Goal: Task Accomplishment & Management: Use online tool/utility

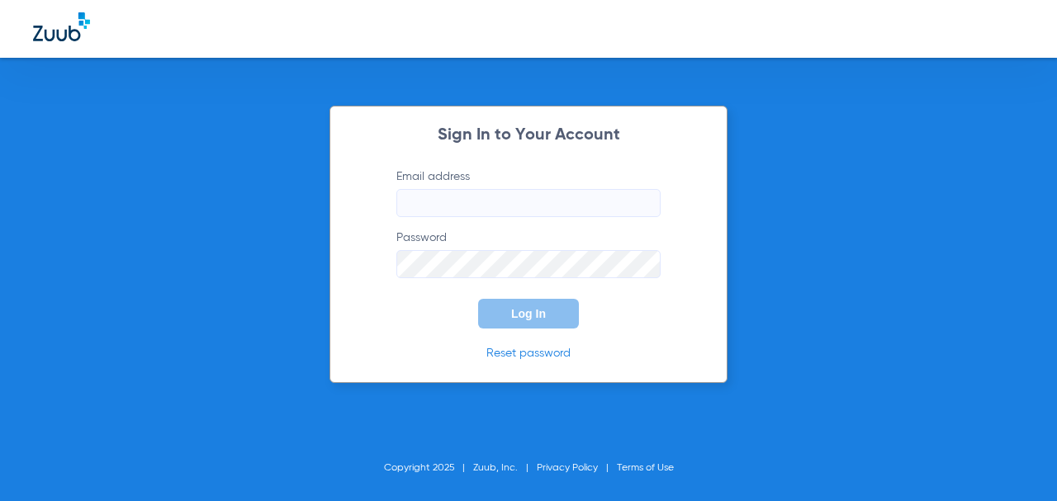
click at [410, 193] on input "Email address" at bounding box center [528, 203] width 264 height 28
drag, startPoint x: 410, startPoint y: 193, endPoint x: 706, endPoint y: 236, distance: 298.7
click at [798, 248] on div "Sign In to Your Account Email address Password Log In Reset password Copyright …" at bounding box center [528, 250] width 1057 height 501
click at [616, 212] on input "Email address Required" at bounding box center [528, 203] width 264 height 28
type input "[EMAIL_ADDRESS][DOMAIN_NAME]"
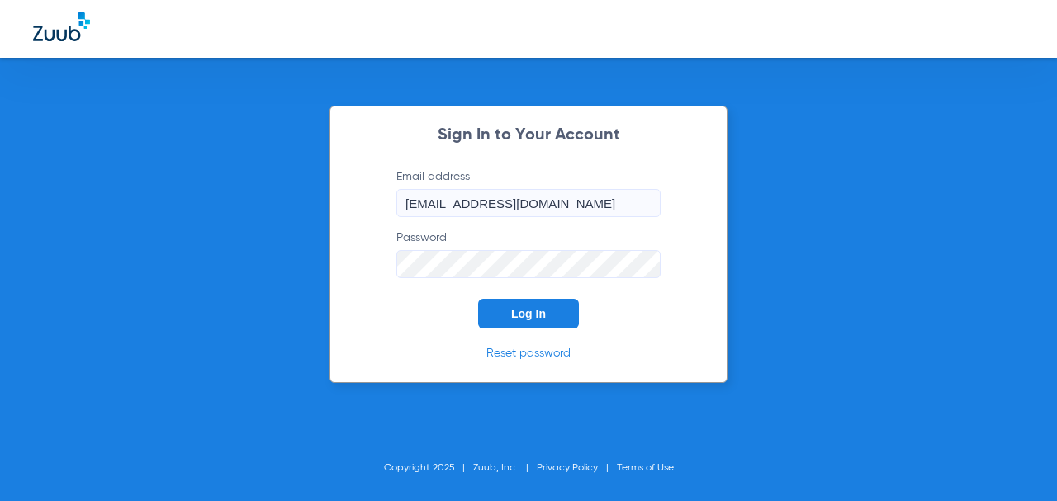
click at [478, 299] on button "Log In" at bounding box center [528, 314] width 101 height 30
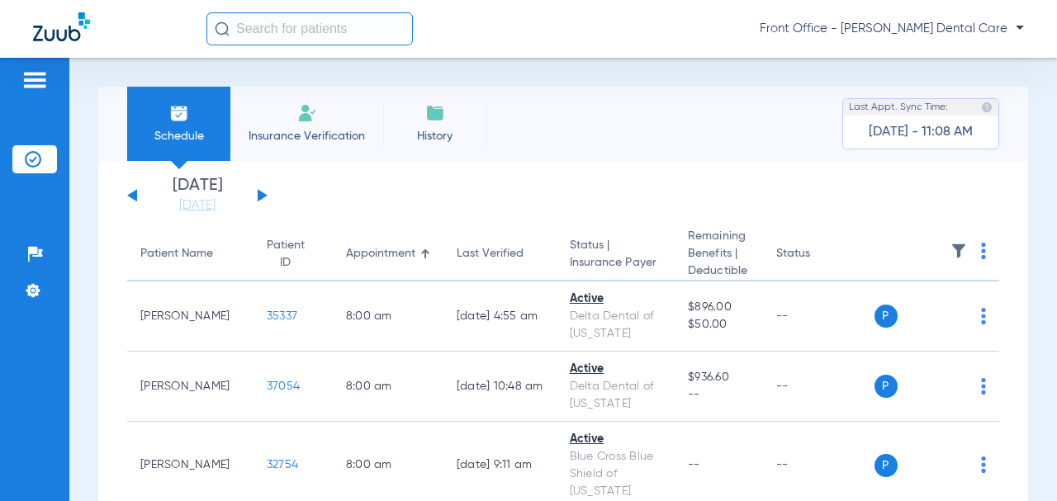
click at [262, 193] on button at bounding box center [263, 195] width 10 height 12
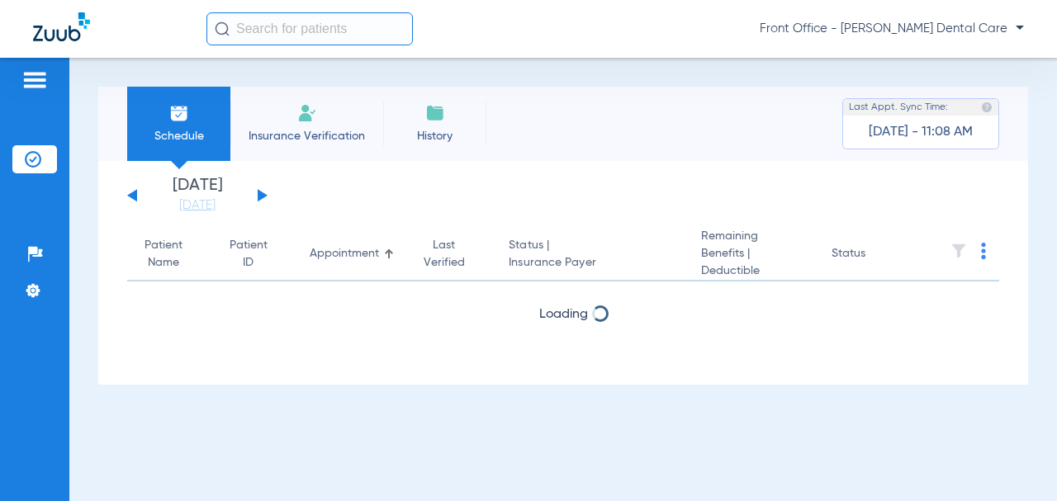
click at [985, 250] on img at bounding box center [983, 251] width 5 height 17
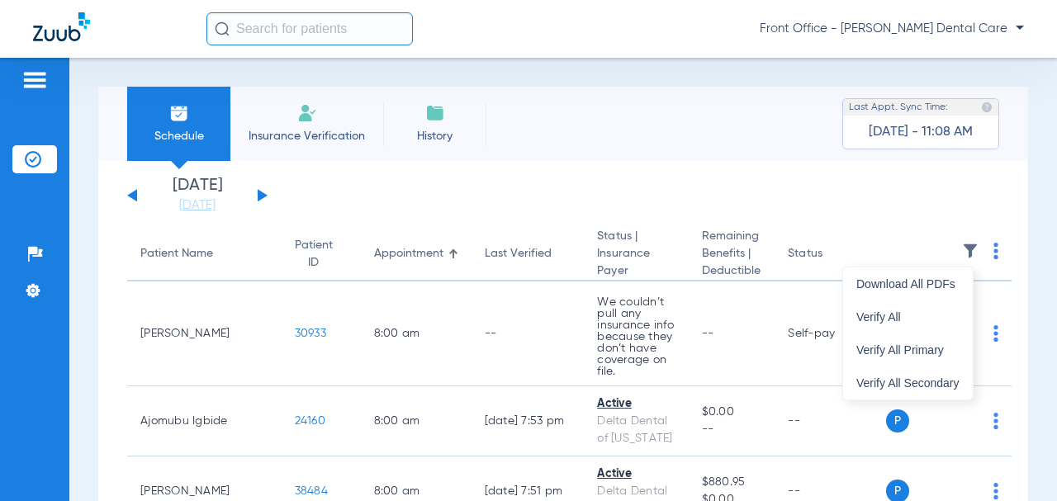
click at [900, 326] on button "Verify All" at bounding box center [908, 317] width 130 height 33
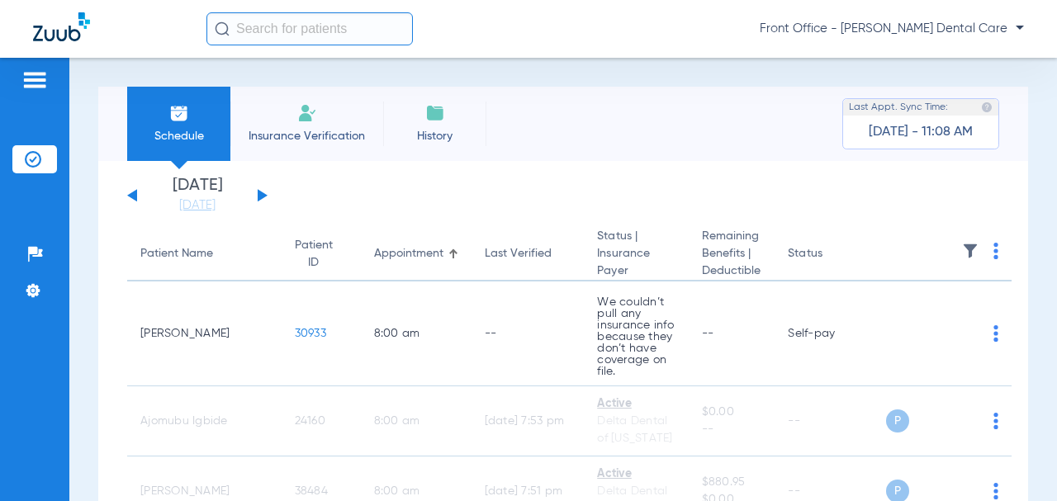
click at [257, 193] on div "[DATE] [DATE] [DATE] [DATE] [DATE] [DATE] [DATE] [DATE] [DATE] [DATE] [DATE] [D…" at bounding box center [197, 196] width 140 height 36
click at [260, 196] on button at bounding box center [263, 195] width 10 height 12
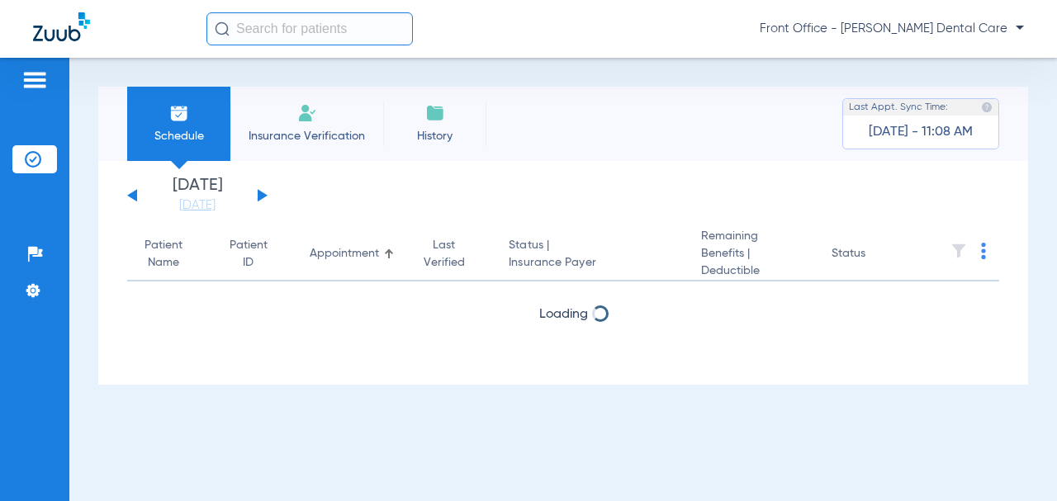
click at [983, 246] on img at bounding box center [983, 251] width 5 height 17
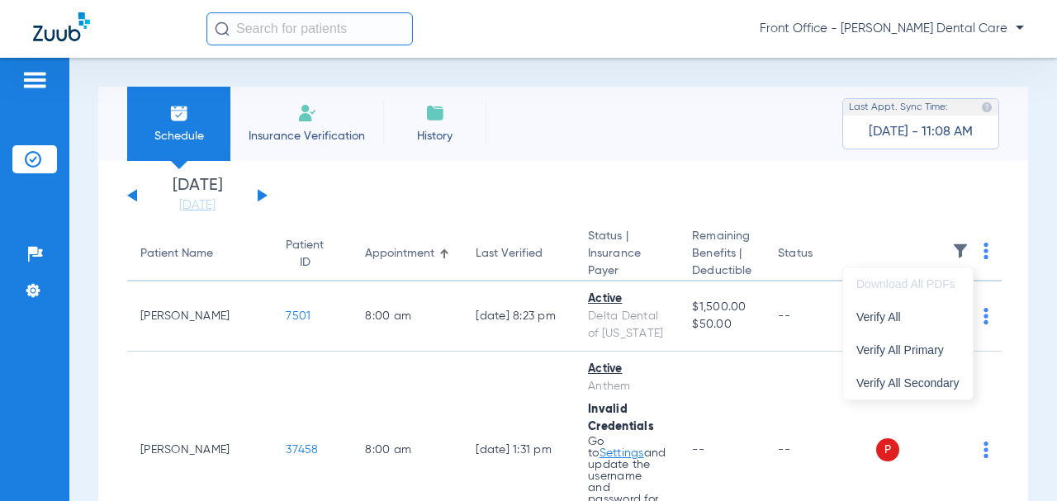
click at [927, 319] on span "Verify All" at bounding box center [907, 317] width 103 height 12
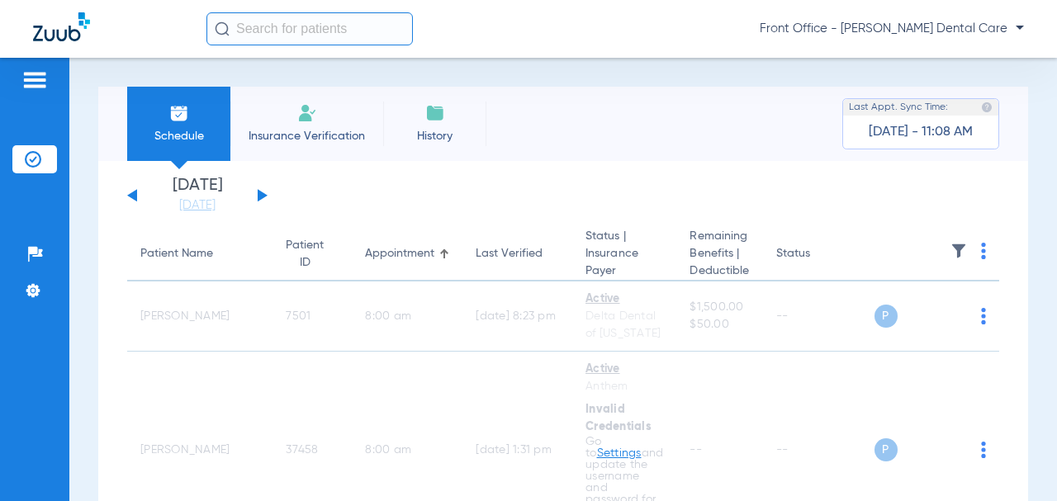
click at [260, 195] on button at bounding box center [263, 195] width 10 height 12
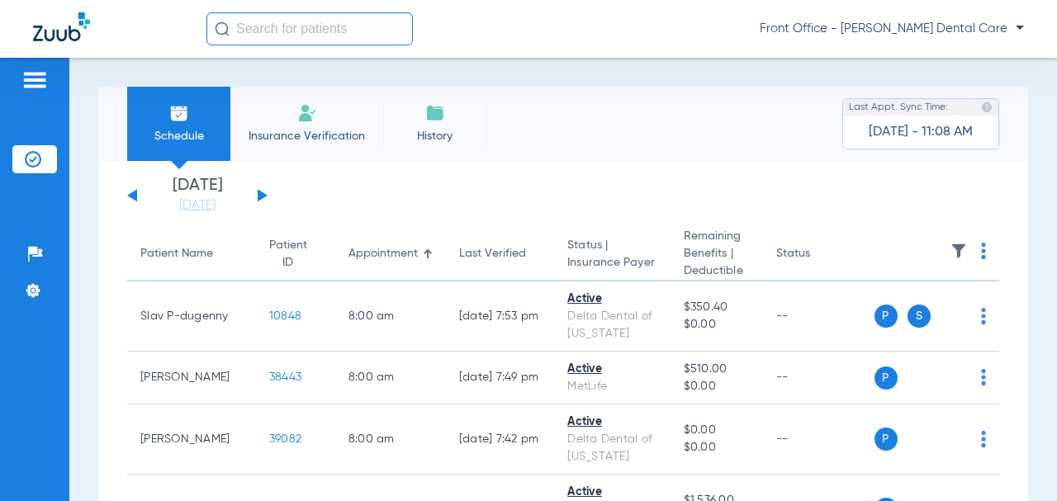
click at [984, 252] on th at bounding box center [937, 255] width 126 height 54
click at [974, 252] on th at bounding box center [937, 255] width 126 height 54
click at [981, 254] on img at bounding box center [983, 251] width 5 height 17
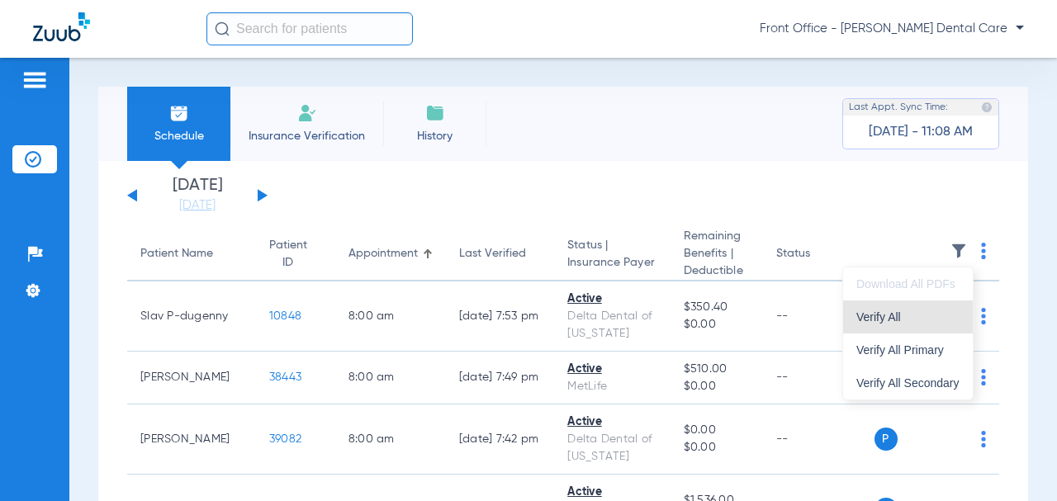
click at [926, 317] on span "Verify All" at bounding box center [907, 317] width 103 height 12
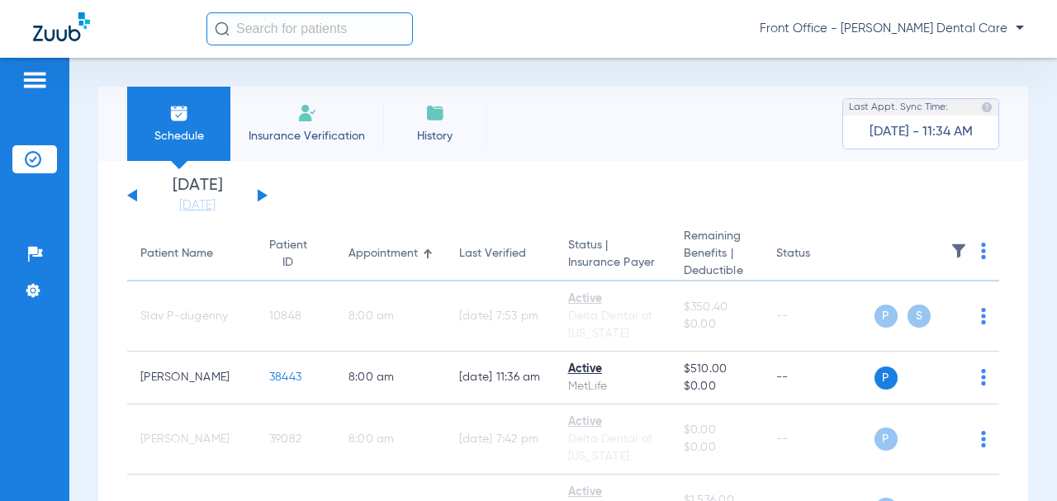
click at [133, 195] on button at bounding box center [132, 195] width 10 height 12
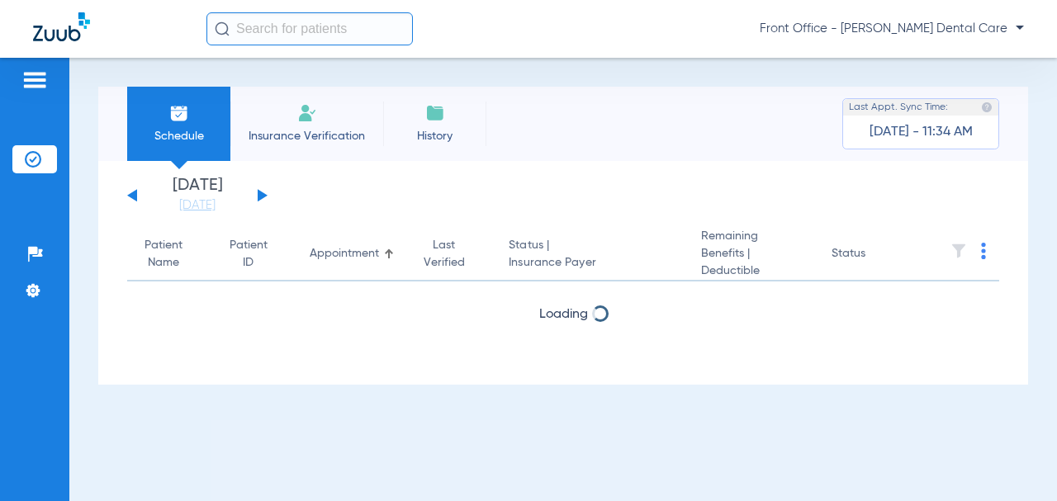
click at [133, 195] on button at bounding box center [132, 195] width 10 height 12
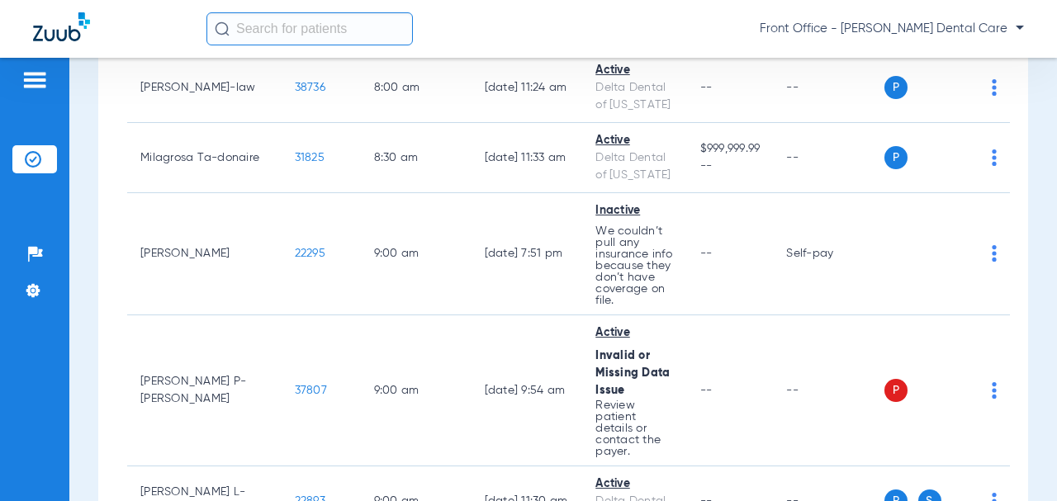
scroll to position [826, 0]
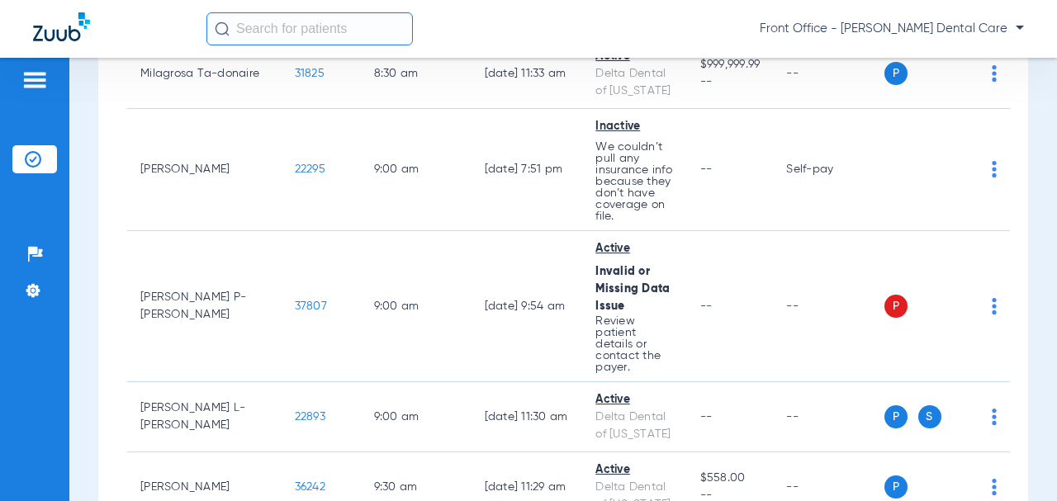
click at [295, 163] on span "22295" at bounding box center [310, 169] width 31 height 12
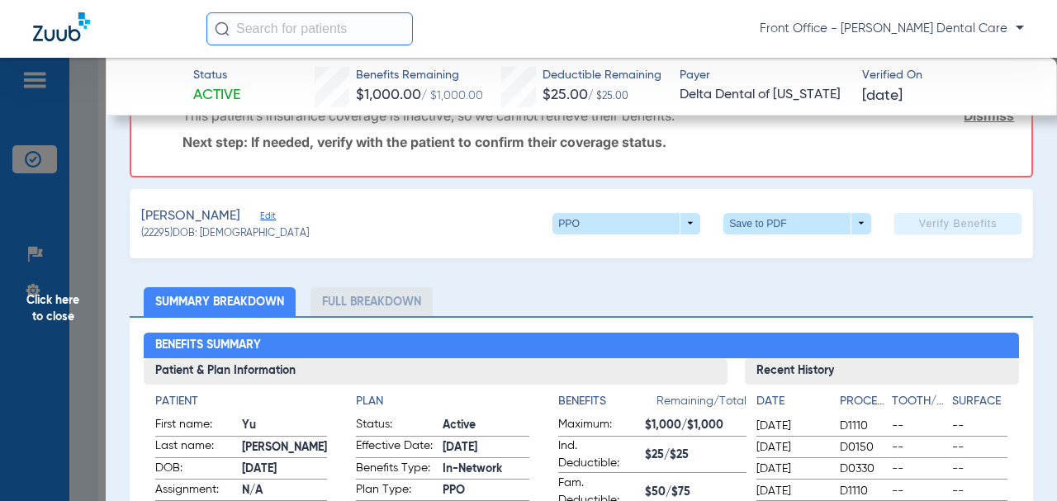
scroll to position [330, 0]
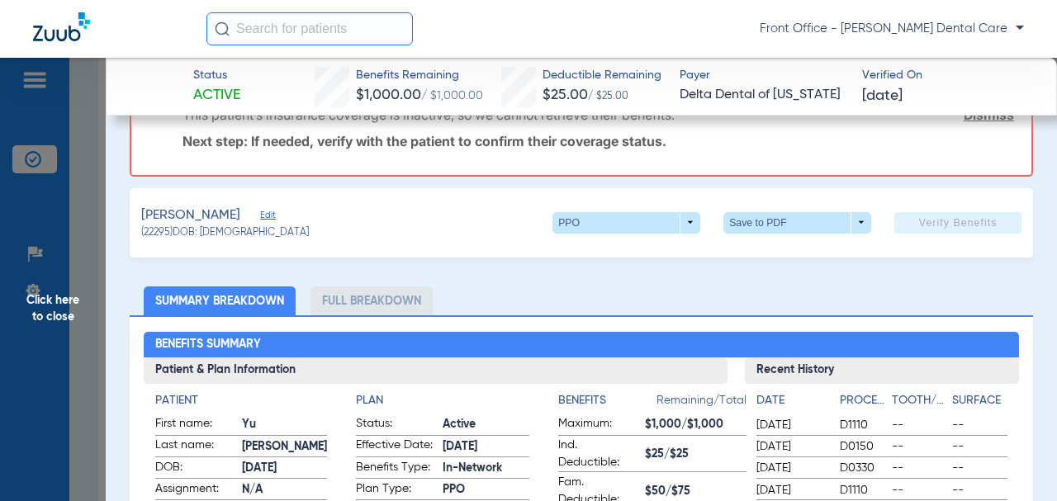
click at [60, 305] on span "Click here to close" at bounding box center [53, 308] width 106 height 501
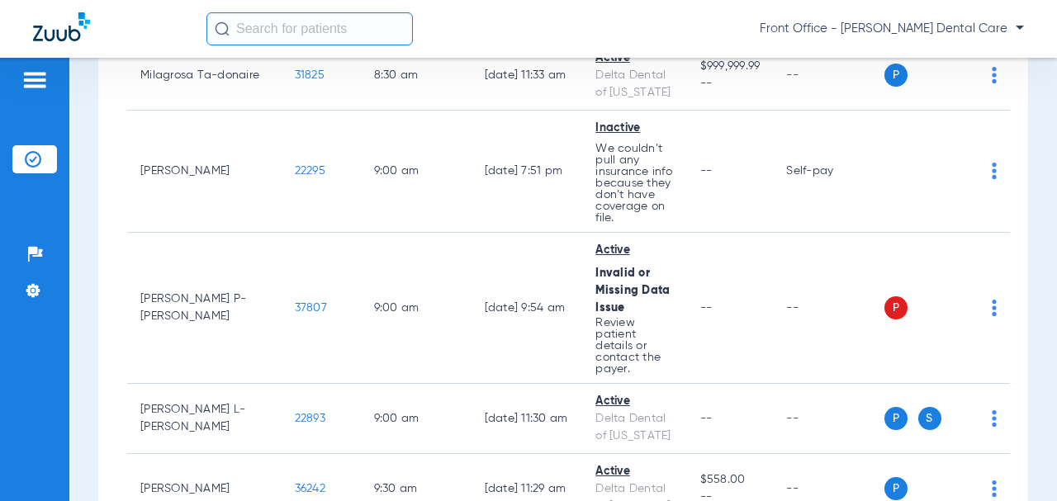
scroll to position [908, 0]
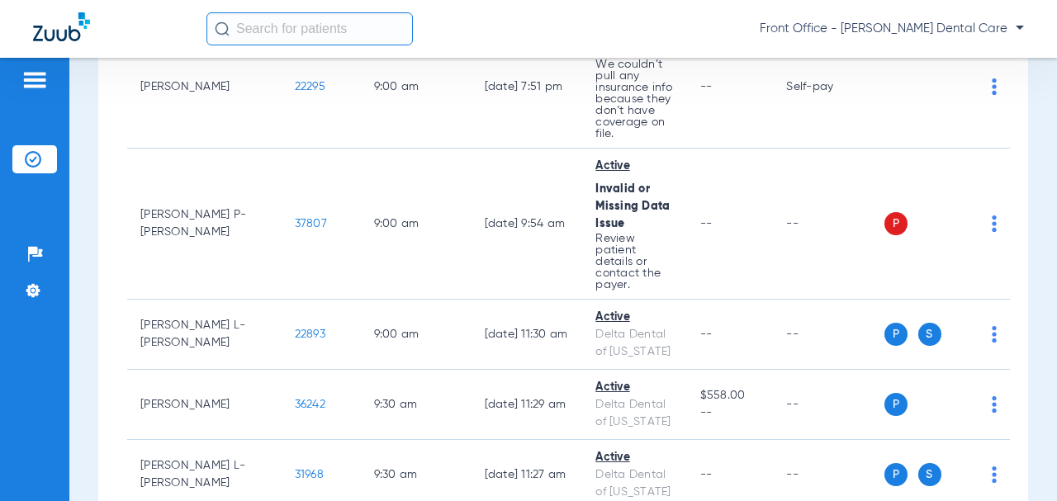
click at [295, 218] on span "37807" at bounding box center [311, 224] width 32 height 12
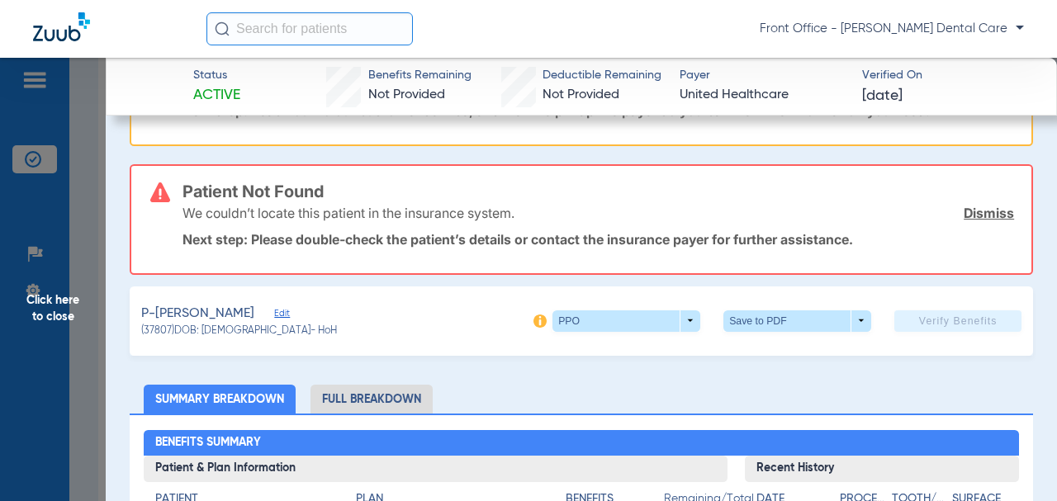
scroll to position [248, 0]
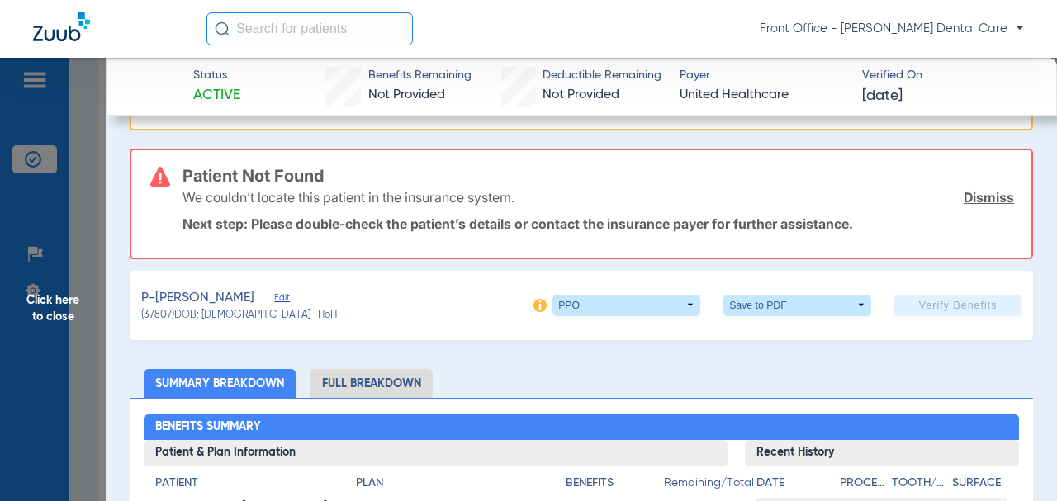
click at [49, 316] on span "Click here to close" at bounding box center [53, 308] width 106 height 501
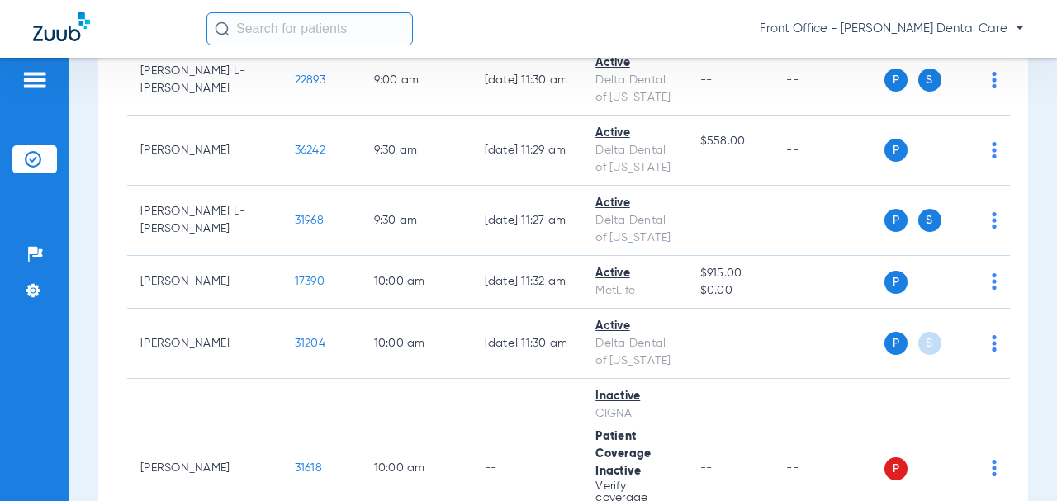
scroll to position [1239, 0]
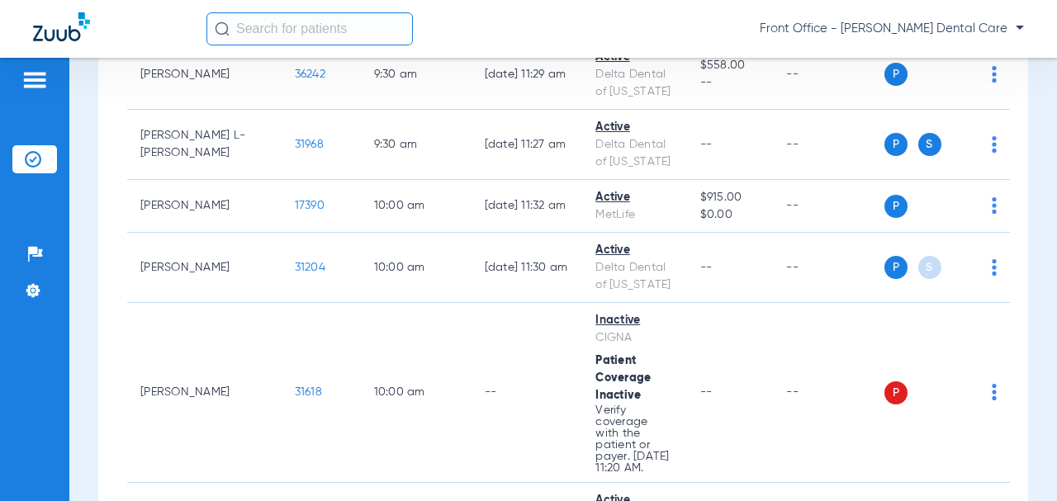
click at [295, 262] on span "31204" at bounding box center [310, 268] width 31 height 12
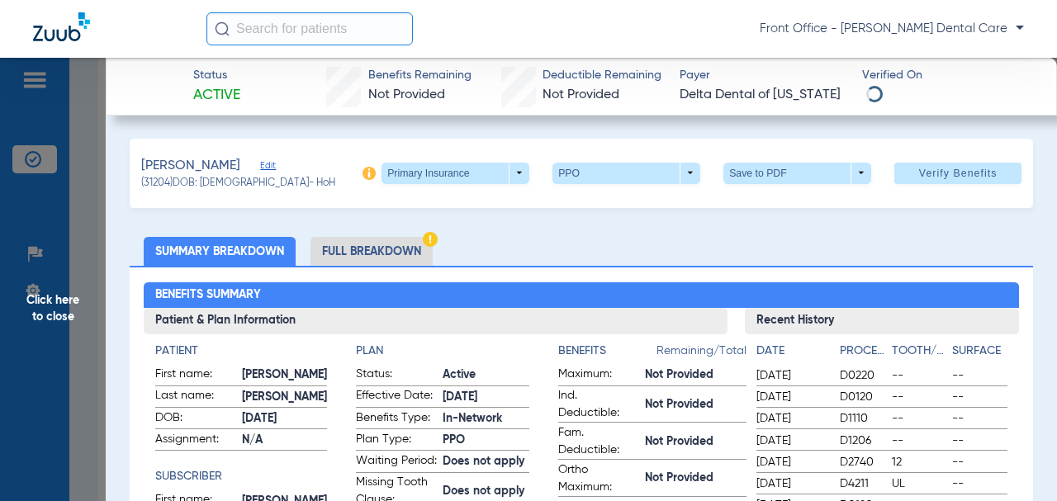
click at [275, 164] on span "Edit" at bounding box center [267, 168] width 15 height 16
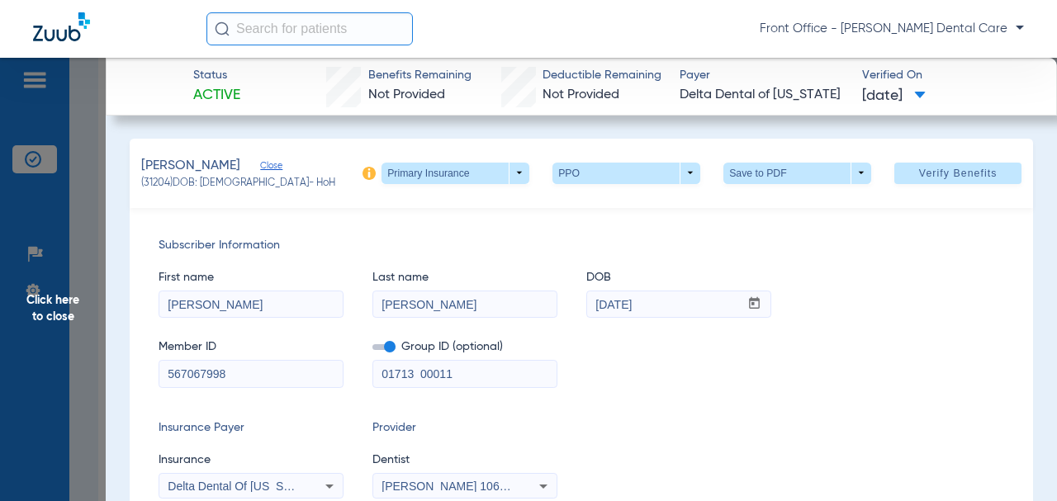
click at [502, 178] on span at bounding box center [455, 173] width 148 height 21
click at [416, 236] on span "Secondary Insurance" at bounding box center [438, 239] width 109 height 12
type input "0633900001"
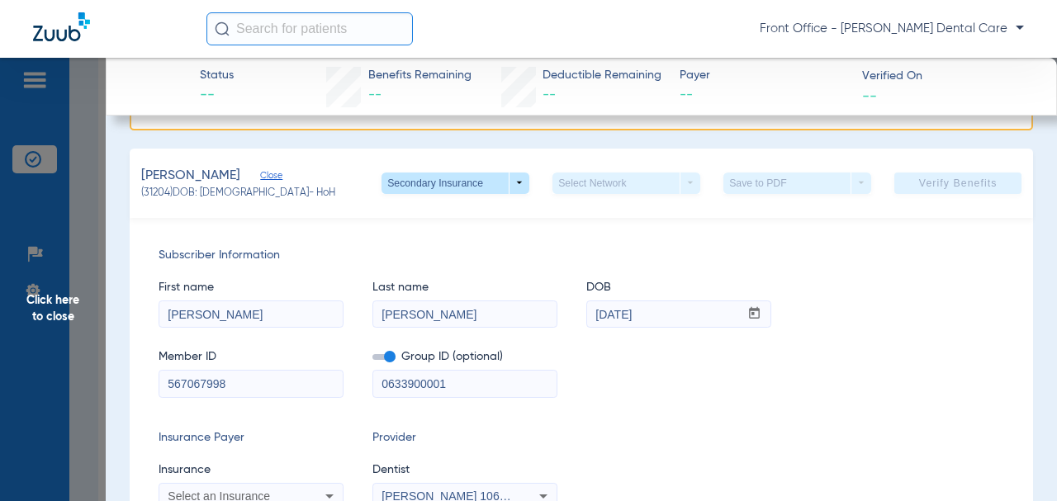
scroll to position [413, 0]
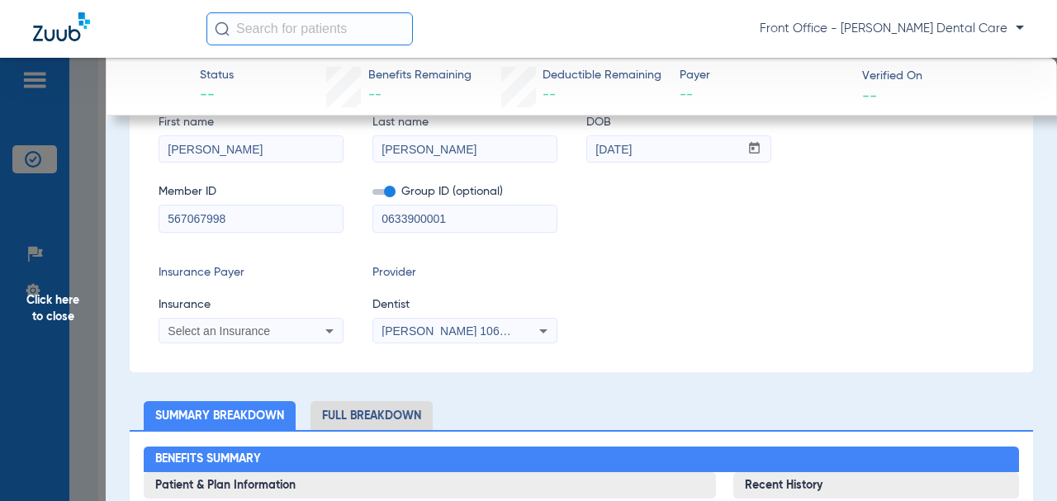
click at [400, 147] on input "[PERSON_NAME]" at bounding box center [464, 149] width 183 height 26
type input "[PERSON_NAME]"
drag, startPoint x: 403, startPoint y: 230, endPoint x: 410, endPoint y: 215, distance: 16.6
click at [357, 231] on div "Member ID 567067998 Group ID (optional) 0633900001" at bounding box center [582, 200] width 846 height 64
paste input "-"
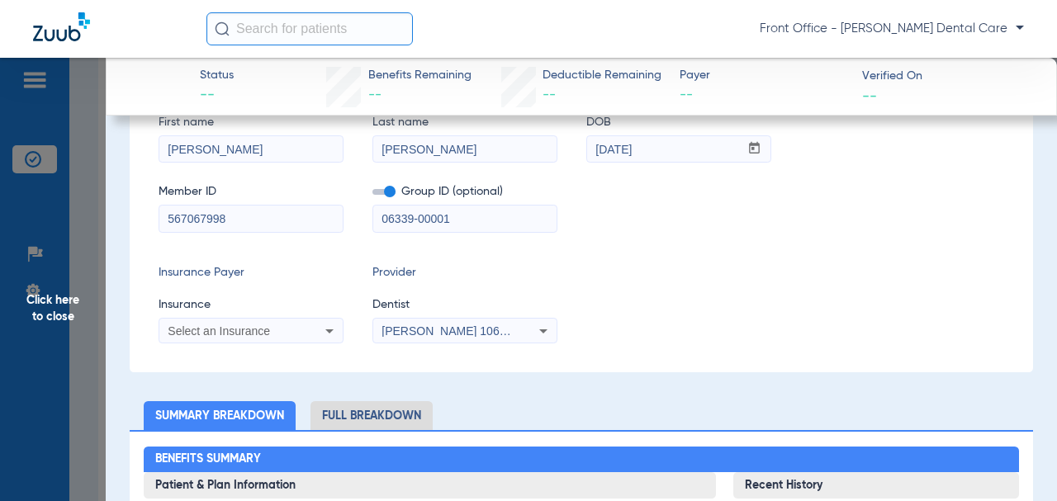
type input "06339-00001"
click at [148, 214] on div "Subscriber Information First name [PERSON_NAME] Last name [PERSON_NAME] DOB mm …" at bounding box center [581, 213] width 903 height 320
paste input "976925547401"
type input "976925547401"
click at [329, 329] on icon at bounding box center [329, 331] width 8 height 4
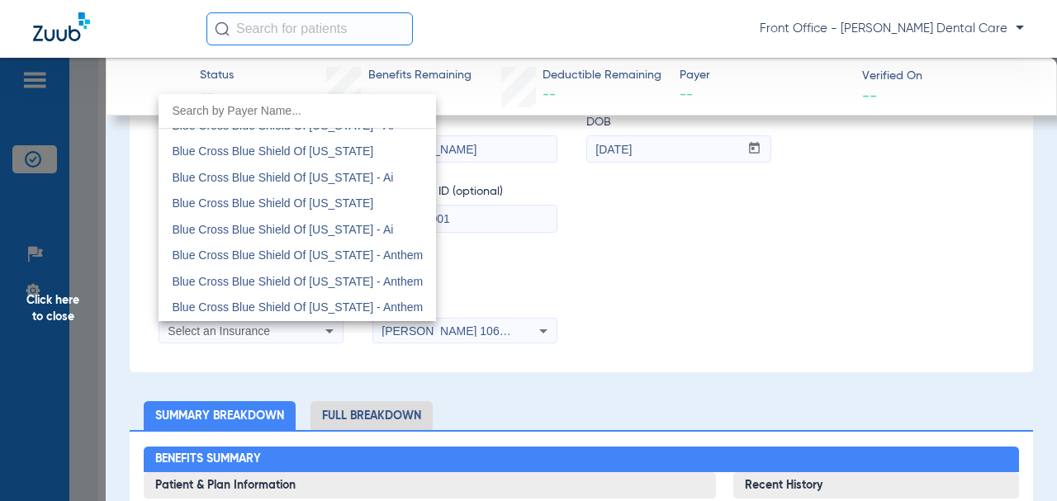
scroll to position [1651, 0]
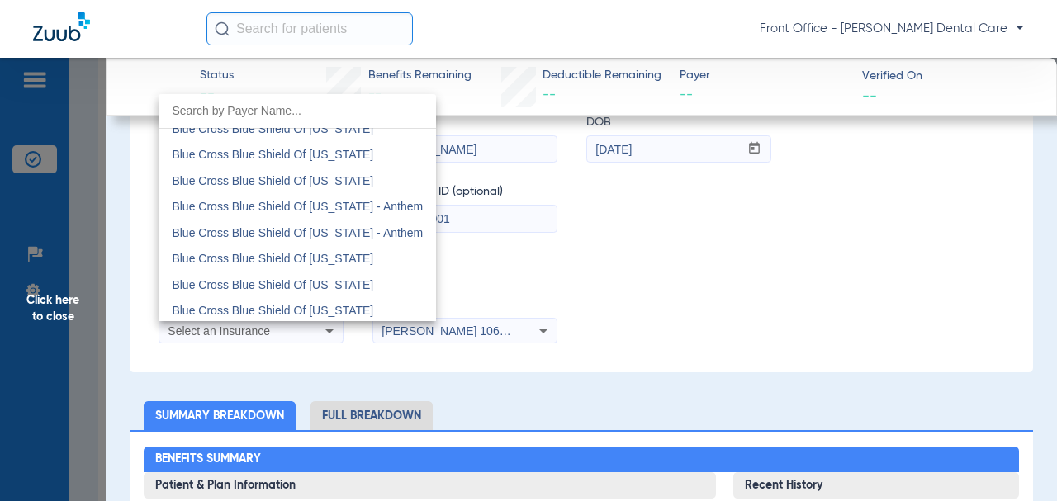
click at [684, 238] on div at bounding box center [528, 250] width 1057 height 501
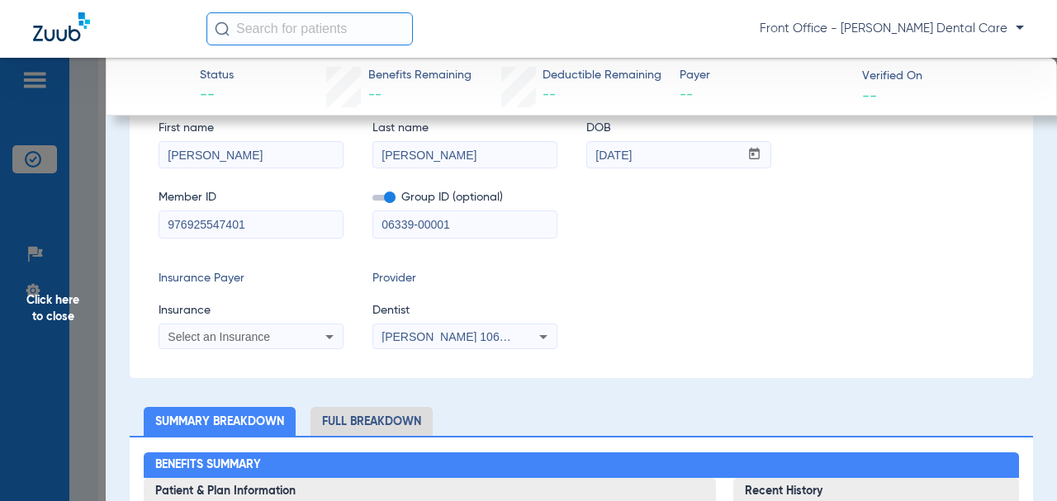
scroll to position [413, 0]
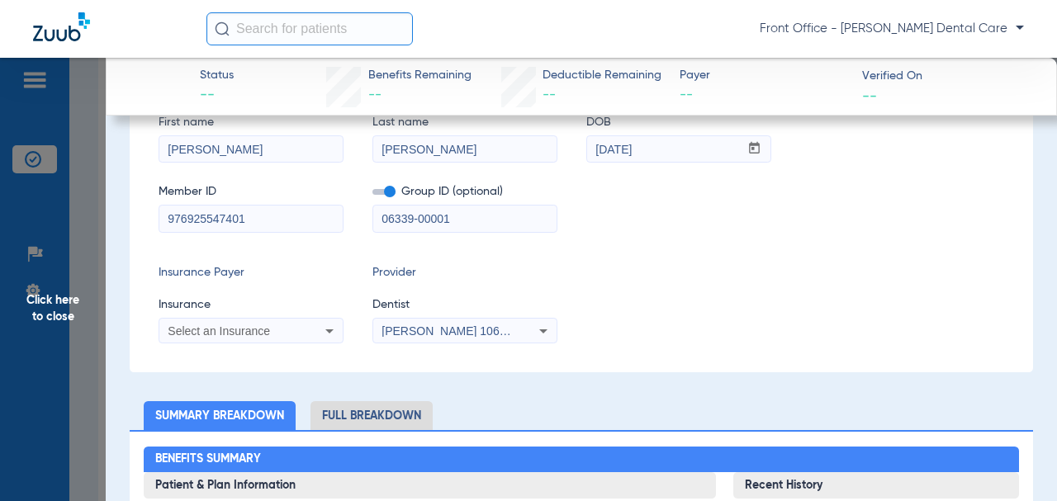
click at [315, 336] on div "Select an Insurance" at bounding box center [250, 331] width 183 height 20
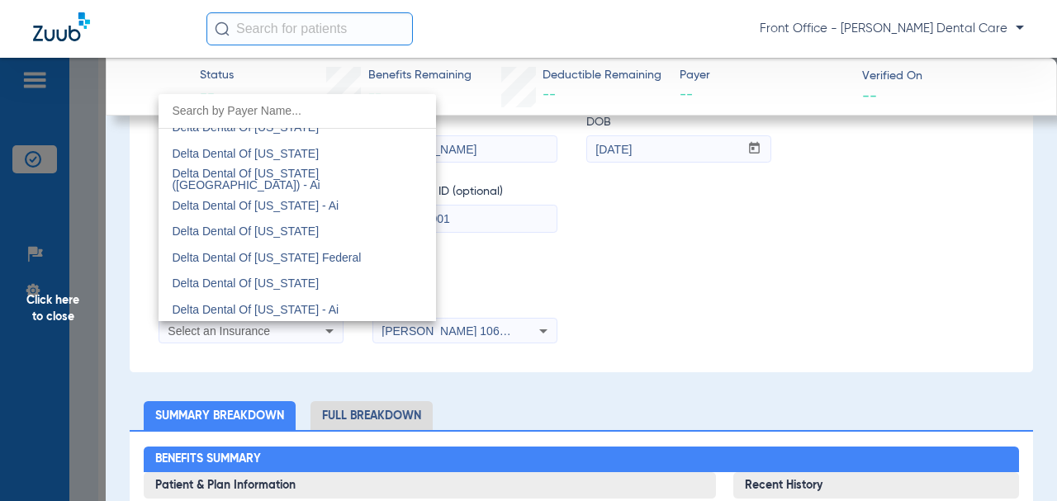
scroll to position [3138, 0]
click at [289, 236] on mat-option "Delta Dental Of [US_STATE]" at bounding box center [297, 229] width 277 height 26
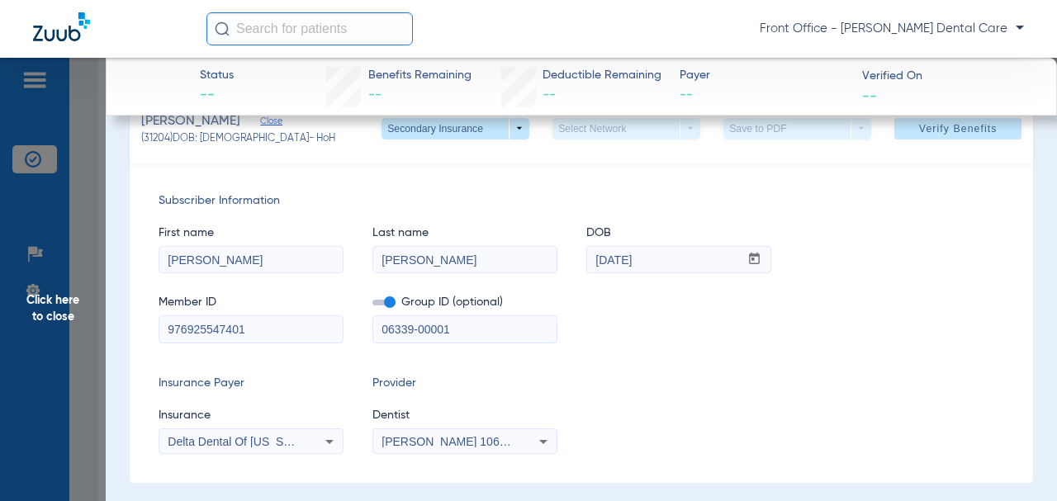
scroll to position [36, 0]
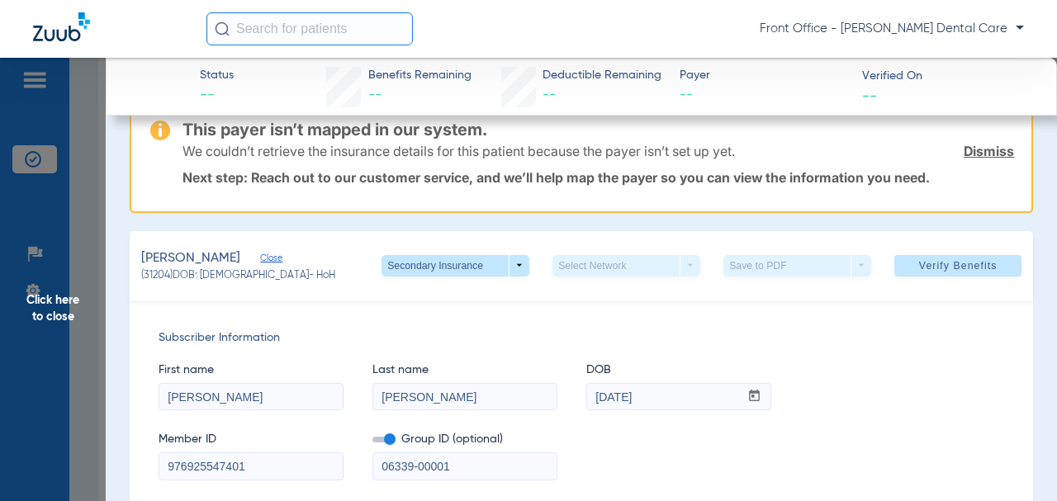
click at [925, 260] on span "Verify Benefits" at bounding box center [958, 265] width 78 height 13
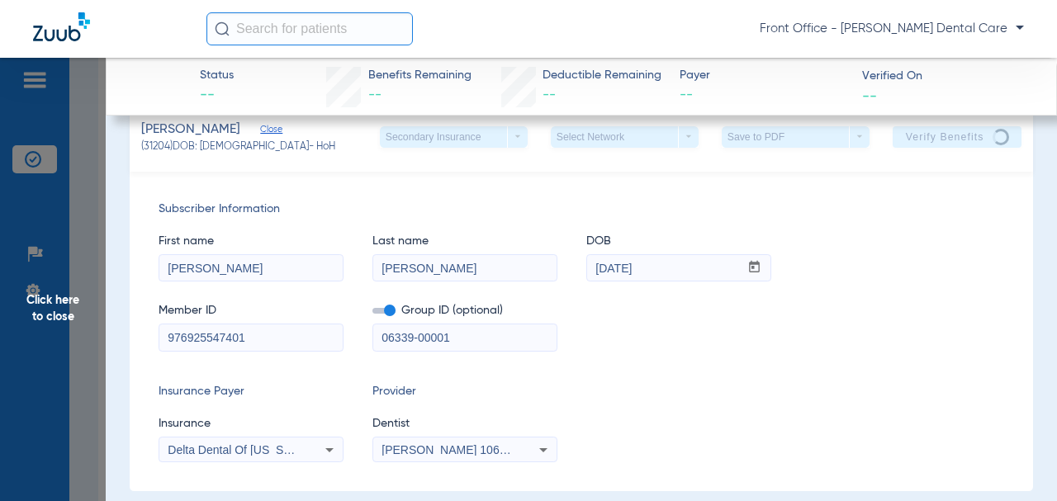
scroll to position [0, 0]
